Goal: Information Seeking & Learning: Learn about a topic

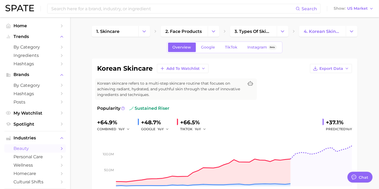
type textarea "x"
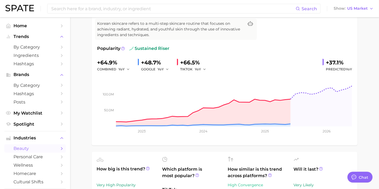
scroll to position [30, 0]
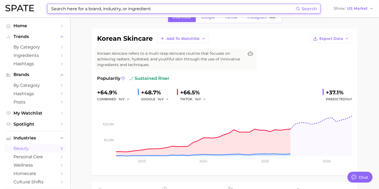
click at [89, 8] on input at bounding box center [173, 8] width 245 height 9
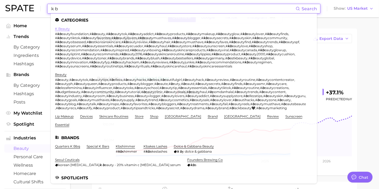
click at [61, 29] on link "k beauty" at bounding box center [62, 29] width 15 height 4
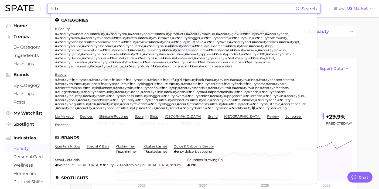
click at [147, 9] on input "k b" at bounding box center [173, 8] width 245 height 9
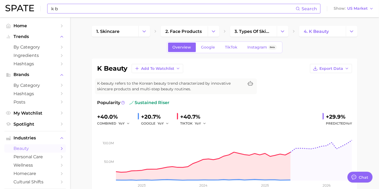
click at [94, 9] on input "k b" at bounding box center [173, 8] width 245 height 9
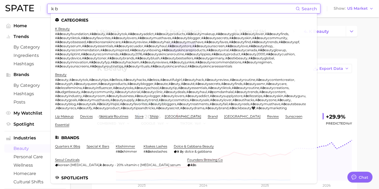
click at [103, 7] on input "k b" at bounding box center [173, 8] width 245 height 9
drag, startPoint x: 103, startPoint y: 7, endPoint x: 42, endPoint y: 7, distance: 61.0
click at [42, 6] on div "k b Search Categories k beauty # kb eautyfoundation , # kb eauty , # kb eautyto…" at bounding box center [189, 8] width 369 height 17
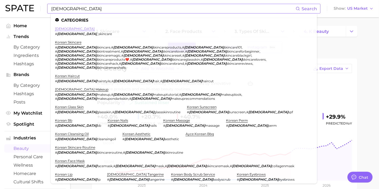
click at [64, 29] on link "korean" at bounding box center [75, 29] width 40 height 4
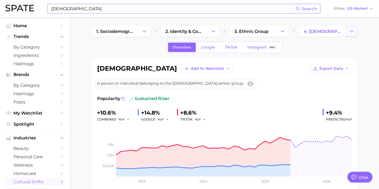
click at [354, 33] on icon "Change Category" at bounding box center [352, 32] width 6 height 6
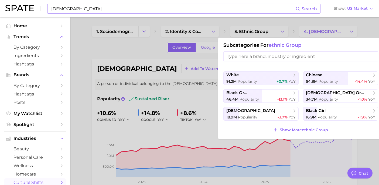
click at [354, 33] on div at bounding box center [189, 92] width 379 height 185
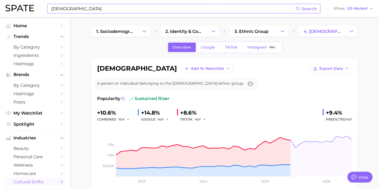
click at [79, 6] on input "korean" at bounding box center [173, 8] width 245 height 9
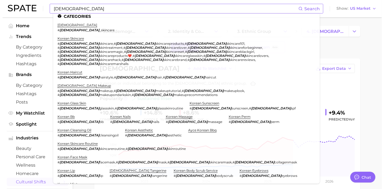
scroll to position [5, 0]
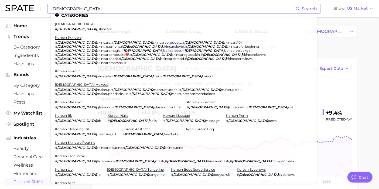
click at [73, 83] on link "korean makeup" at bounding box center [81, 85] width 53 height 4
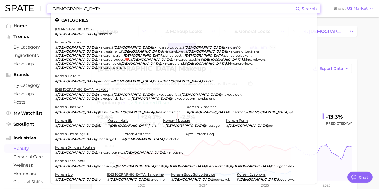
click at [114, 5] on input "korean" at bounding box center [173, 8] width 245 height 9
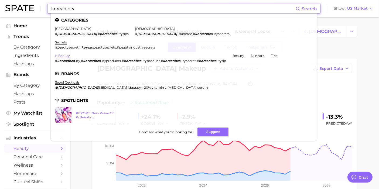
type input "korean bea"
click at [61, 54] on link "k beauty" at bounding box center [62, 56] width 15 height 4
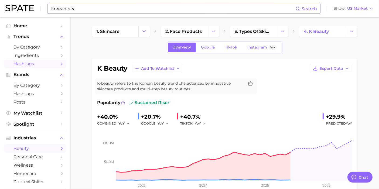
click at [28, 63] on span "Hashtags" at bounding box center [35, 63] width 43 height 5
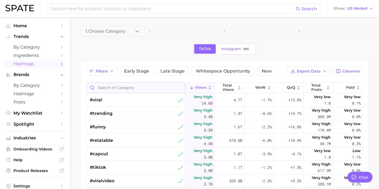
click at [156, 86] on input "Search in category" at bounding box center [136, 88] width 98 height 10
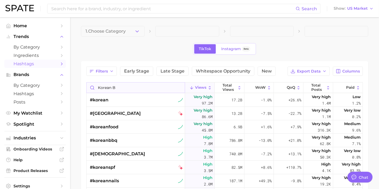
drag, startPoint x: 157, startPoint y: 90, endPoint x: 139, endPoint y: 91, distance: 18.1
click at [139, 91] on input "korean b" at bounding box center [136, 88] width 98 height 10
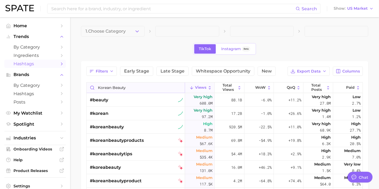
click at [130, 84] on input "korean beauty" at bounding box center [136, 88] width 98 height 10
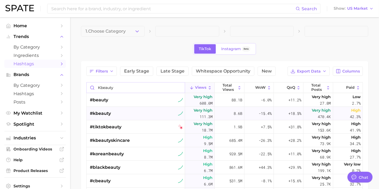
type input "kbeauty"
click at [106, 113] on span "#kbeauty" at bounding box center [100, 113] width 21 height 6
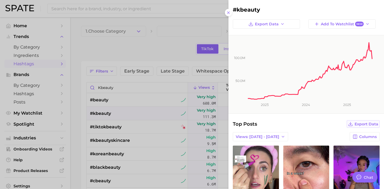
click at [365, 123] on span "Export Data" at bounding box center [367, 124] width 24 height 5
click at [102, 49] on div at bounding box center [192, 94] width 384 height 189
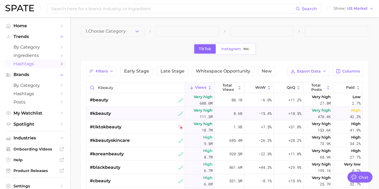
click at [109, 113] on span "#kbeauty" at bounding box center [100, 113] width 21 height 6
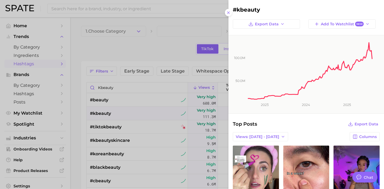
click at [118, 45] on div at bounding box center [192, 94] width 384 height 189
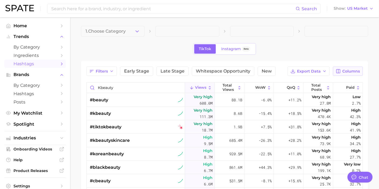
click at [344, 72] on span "Columns" at bounding box center [352, 71] width 18 height 5
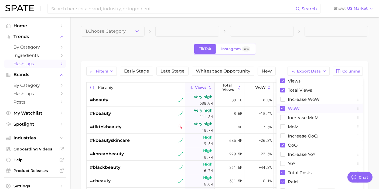
click at [284, 108] on rect at bounding box center [283, 108] width 5 height 5
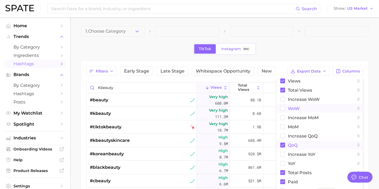
click at [284, 146] on rect at bounding box center [283, 145] width 5 height 5
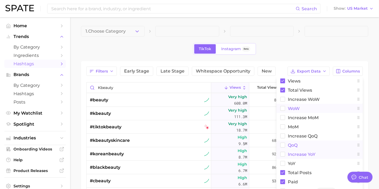
click at [284, 156] on rect at bounding box center [283, 154] width 5 height 5
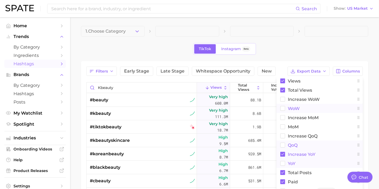
click at [284, 164] on rect at bounding box center [283, 164] width 5 height 5
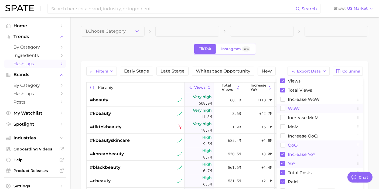
click at [332, 40] on div "1. Choose Category TikTok Instagram Beta Filters Early Stage Late Stage Whitesp…" at bounding box center [225, 151] width 288 height 251
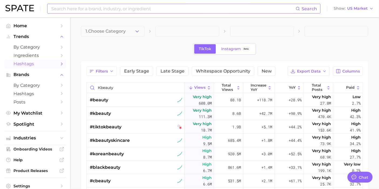
click at [118, 6] on input at bounding box center [173, 8] width 245 height 9
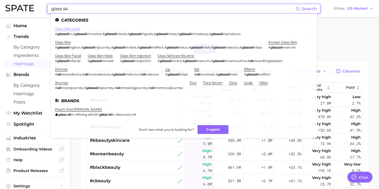
type input "glass sk"
click at [65, 30] on link "glass skin look" at bounding box center [67, 29] width 25 height 4
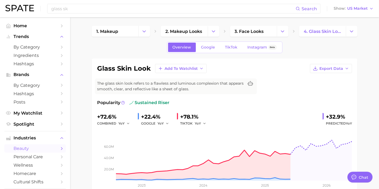
scroll to position [30, 0]
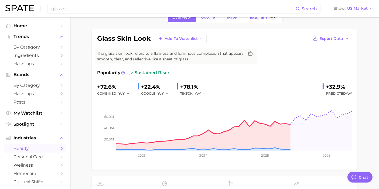
click at [81, 8] on input "glass sk" at bounding box center [173, 8] width 245 height 9
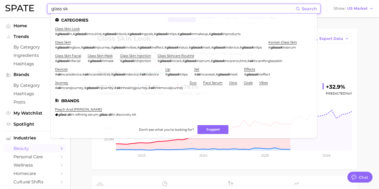
drag, startPoint x: 92, startPoint y: 7, endPoint x: 21, endPoint y: 1, distance: 71.6
click at [21, 1] on div "glass sk Search Categories glass skin look # glasssk in , # glasssk inroutine ,…" at bounding box center [189, 8] width 369 height 17
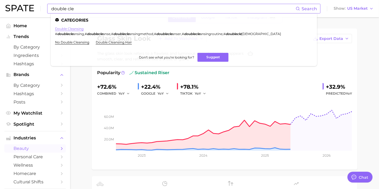
click at [59, 29] on link "double cleansing" at bounding box center [69, 29] width 29 height 4
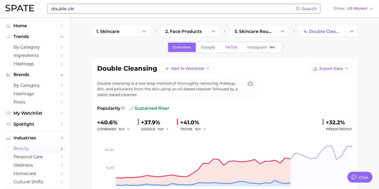
drag, startPoint x: 88, startPoint y: 35, endPoint x: 86, endPoint y: 31, distance: 4.5
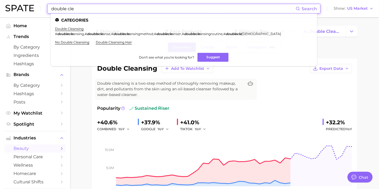
drag, startPoint x: 79, startPoint y: 9, endPoint x: 26, endPoint y: 6, distance: 53.0
click at [26, 6] on div "double cle Search Categories double cleansing # doublecle ansing , # doublecle …" at bounding box center [189, 8] width 369 height 17
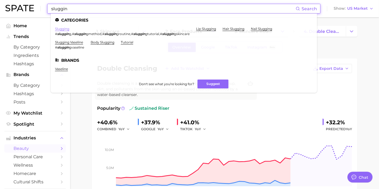
type input "sluggin"
click at [65, 30] on link "slugging" at bounding box center [62, 29] width 14 height 4
